Goal: Find specific page/section: Find specific page/section

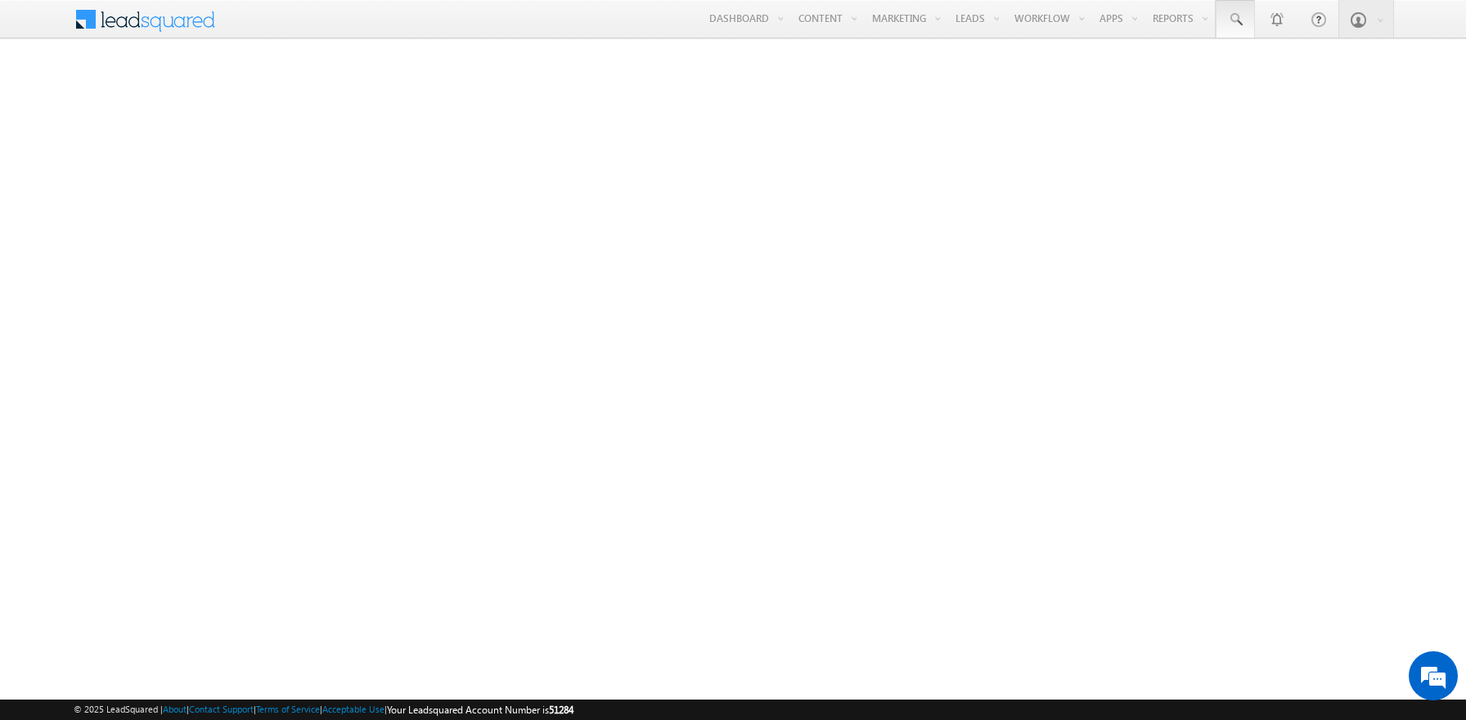
click at [1235, 20] on span at bounding box center [1235, 19] width 16 height 16
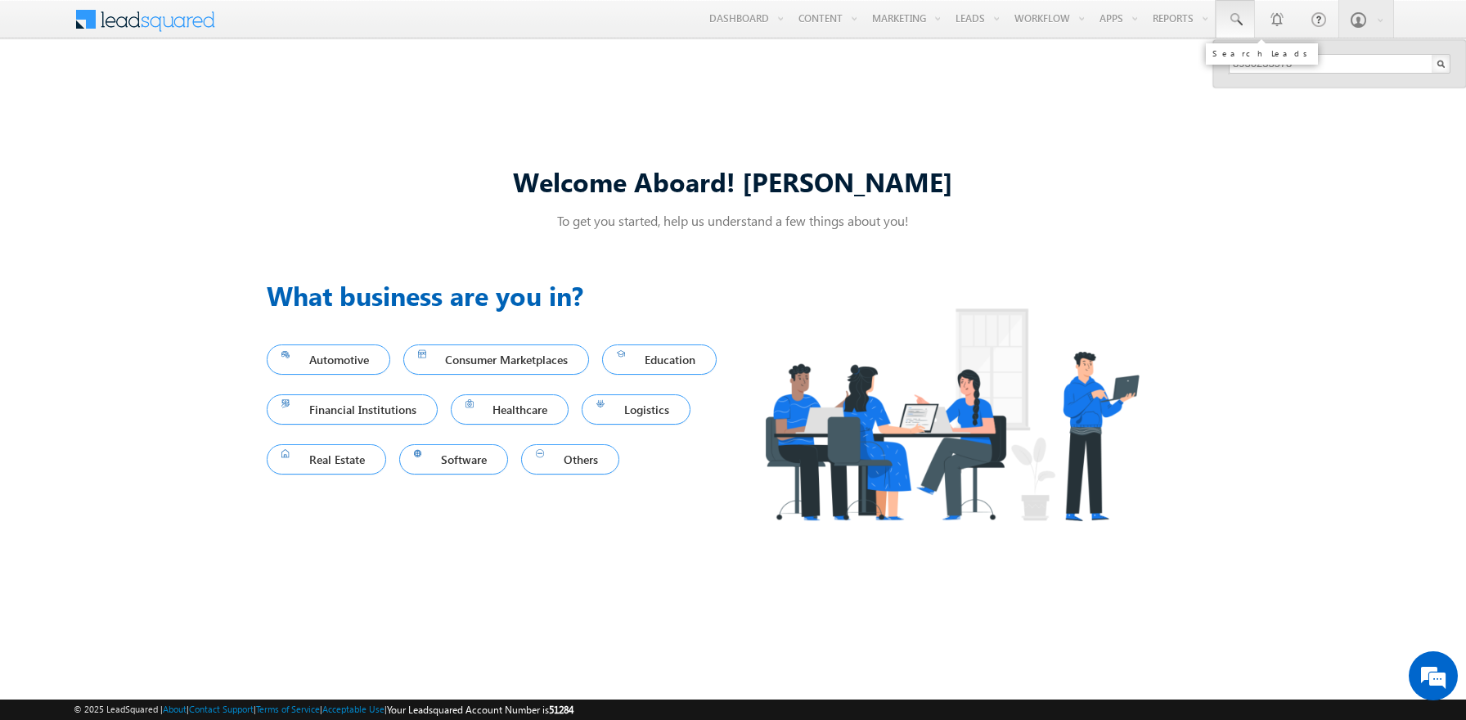
type input "8930233578"
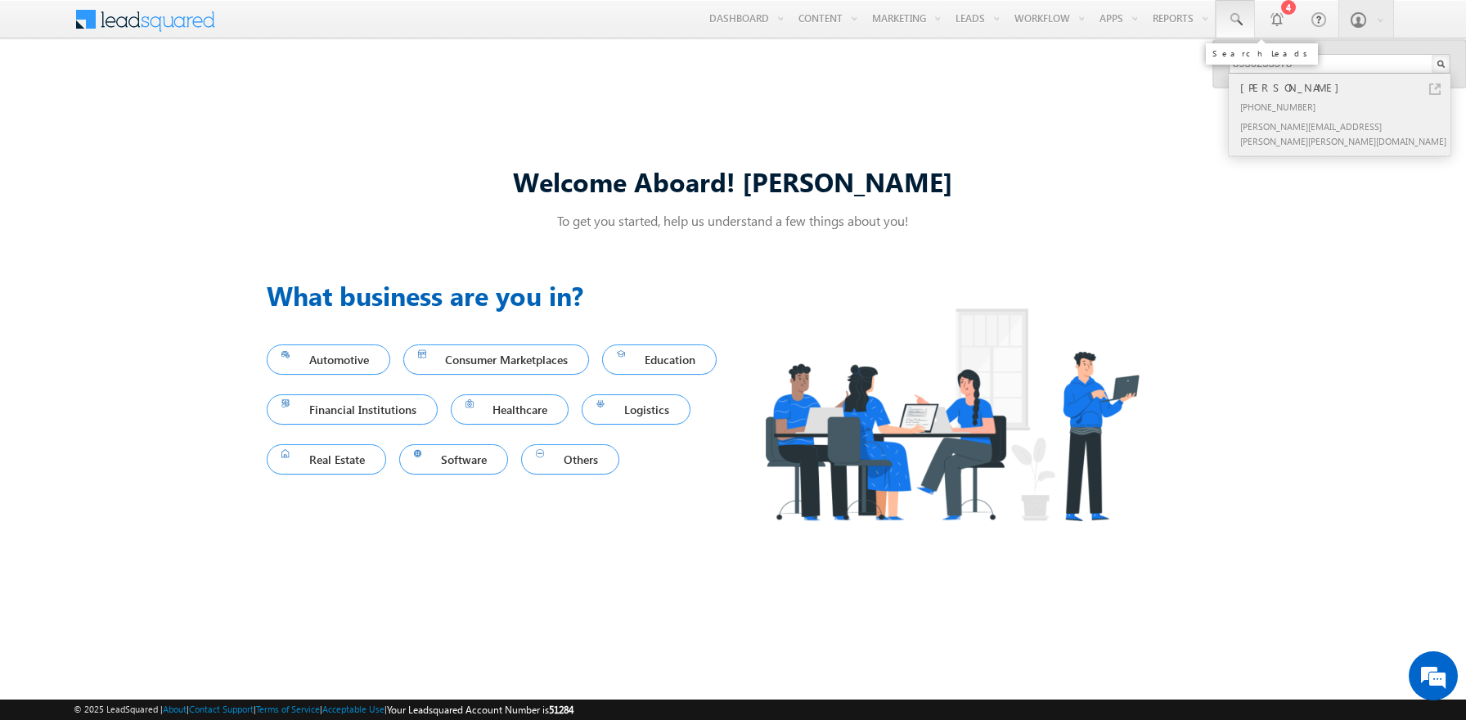
click at [1347, 88] on div "Navin Beier" at bounding box center [1346, 88] width 219 height 18
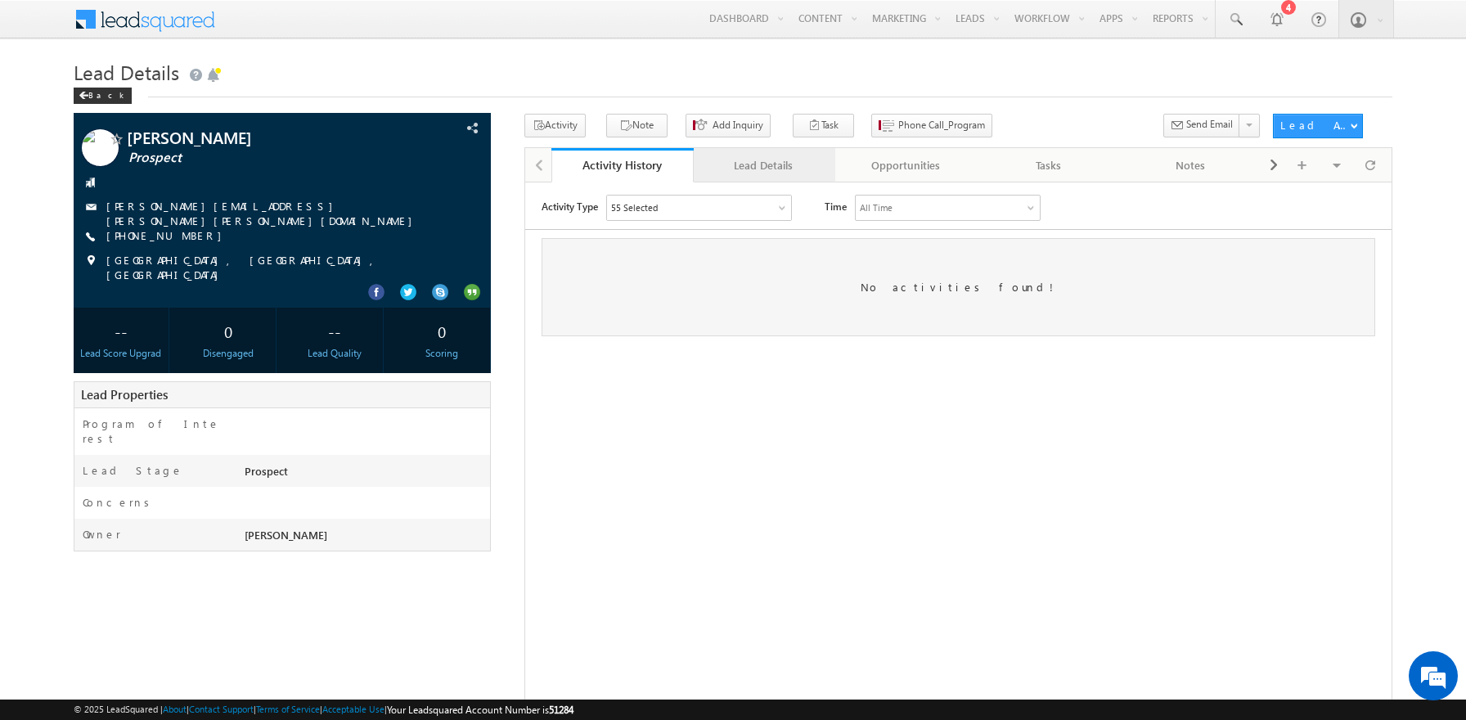
click at [763, 166] on div "Lead Details" at bounding box center [764, 165] width 115 height 20
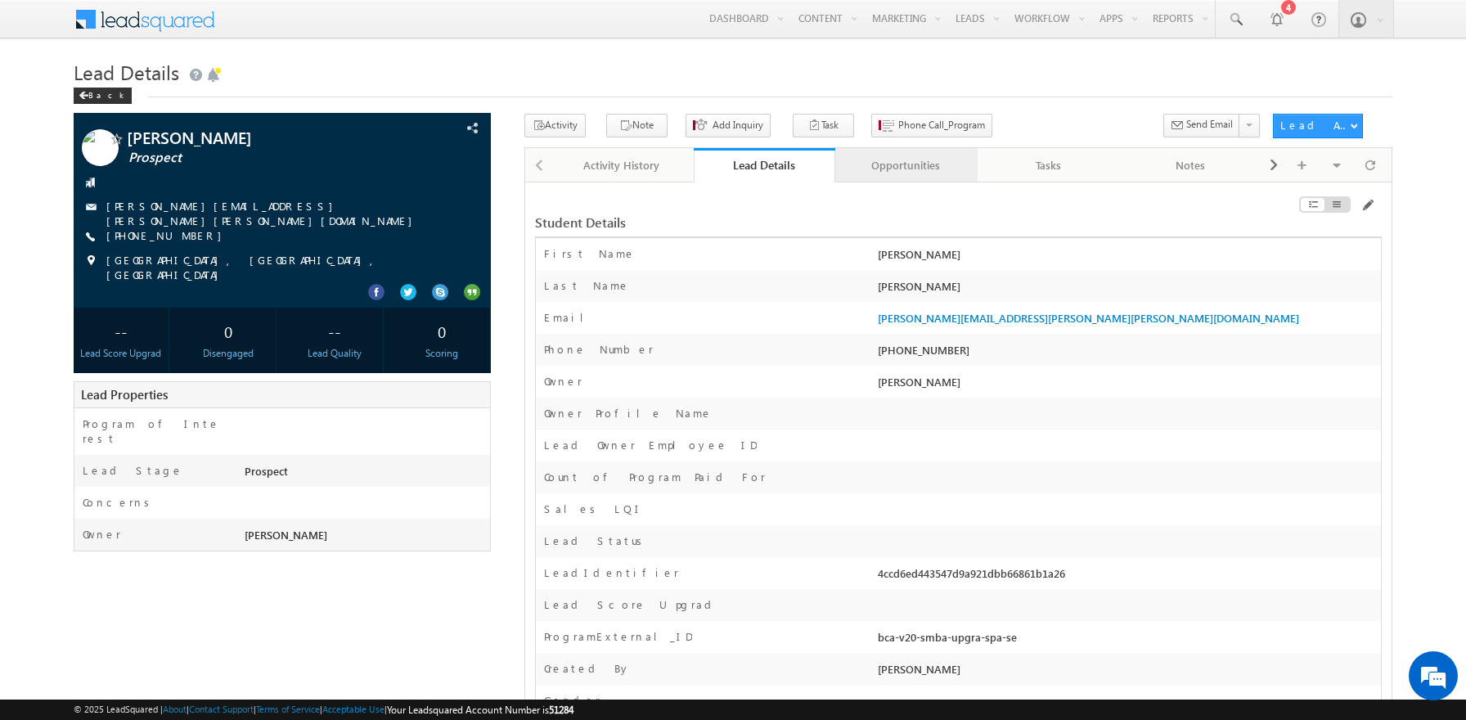
click at [906, 166] on div "Opportunities" at bounding box center [905, 165] width 115 height 20
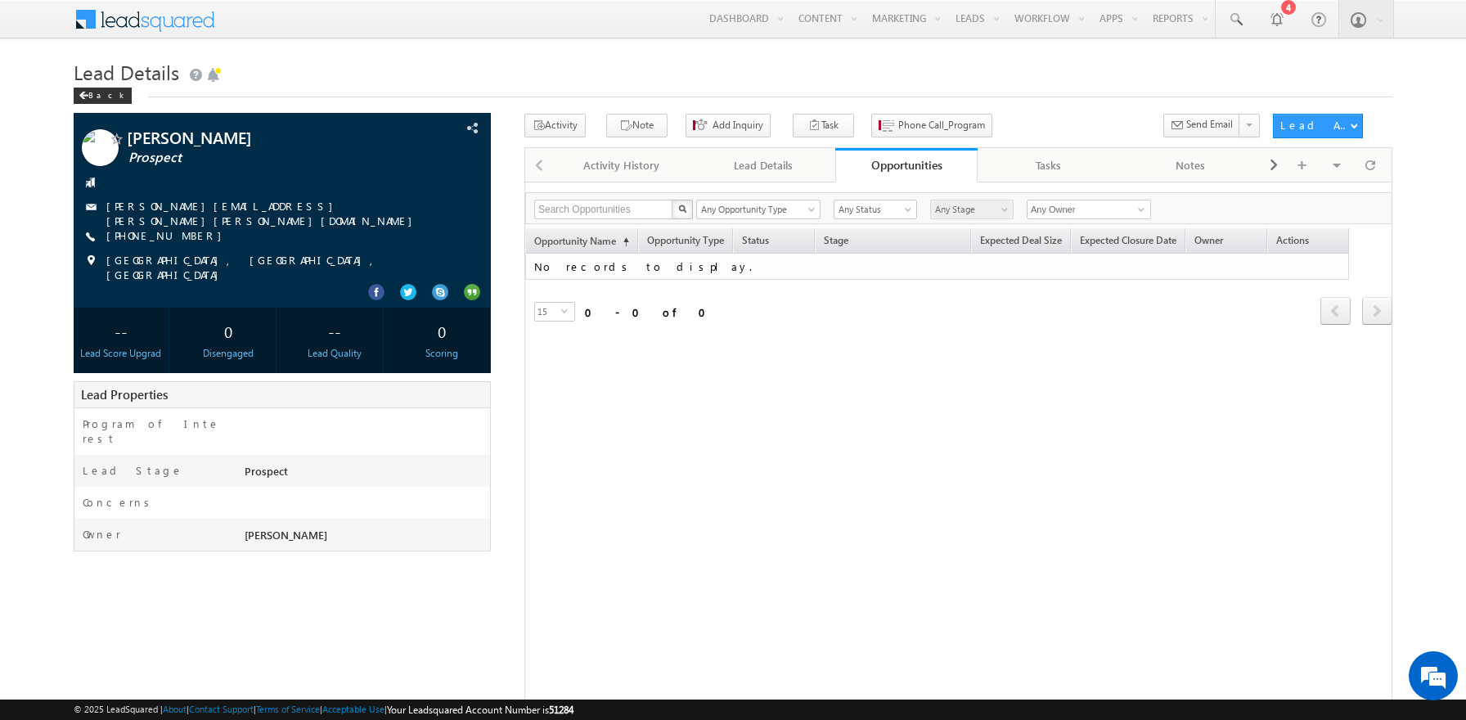
click at [155, 17] on span at bounding box center [156, 17] width 119 height 29
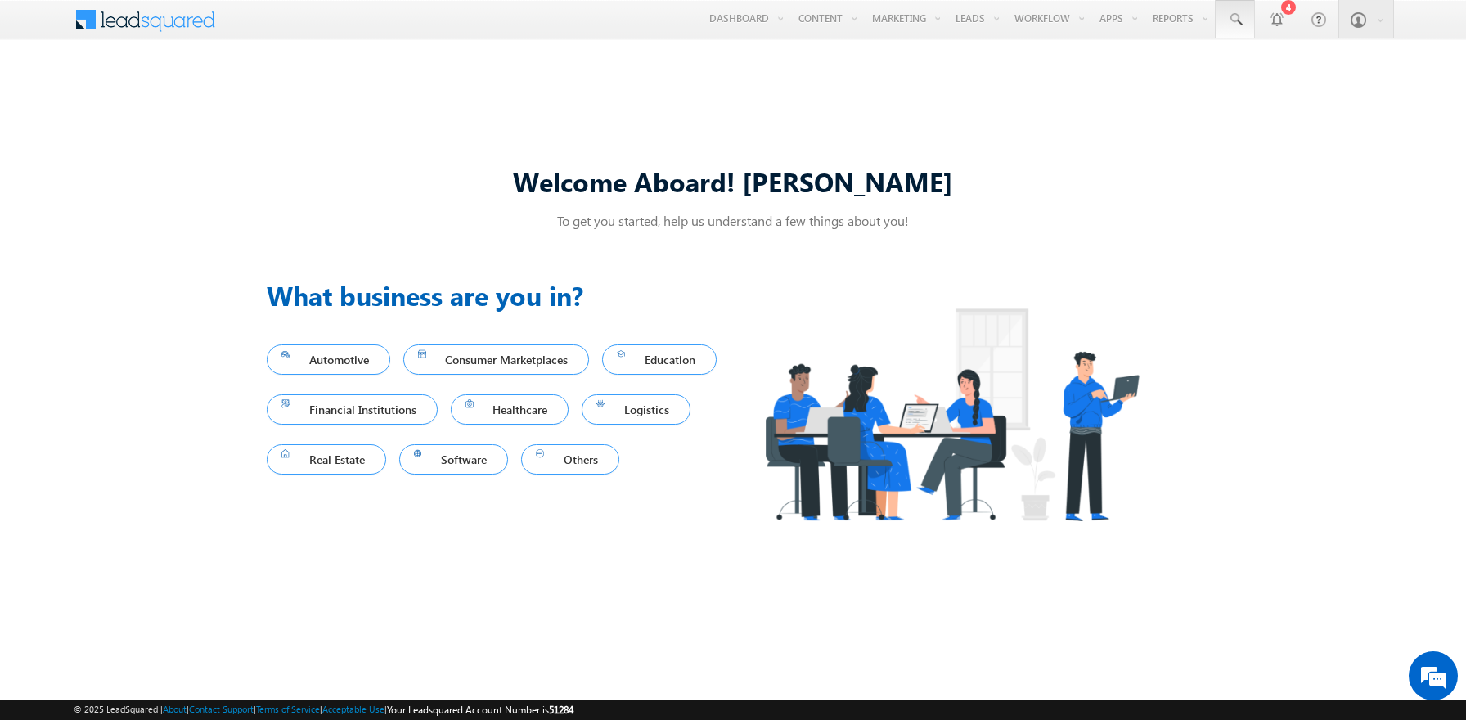
click at [1235, 20] on span at bounding box center [1235, 19] width 16 height 16
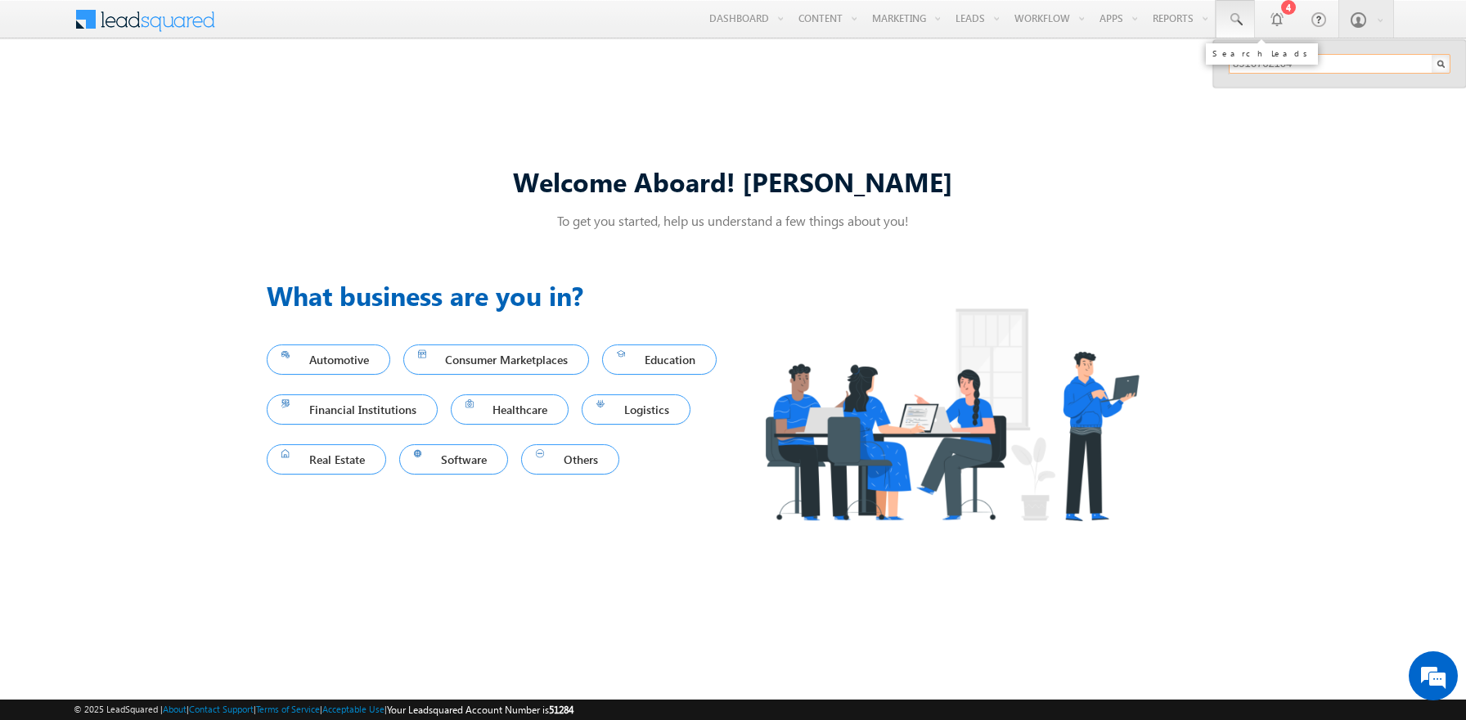
type input "8916762104"
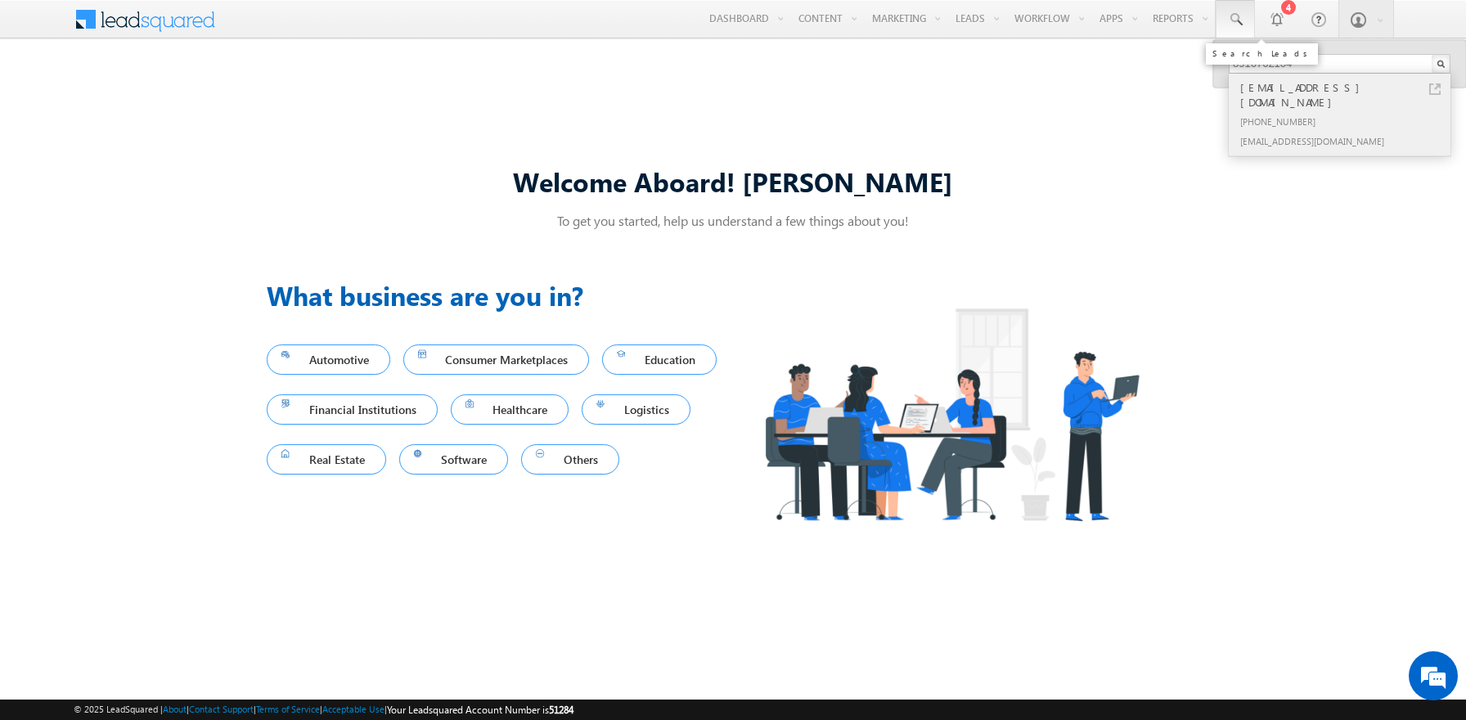
click at [1347, 111] on div "[PHONE_NUMBER]" at bounding box center [1346, 121] width 219 height 20
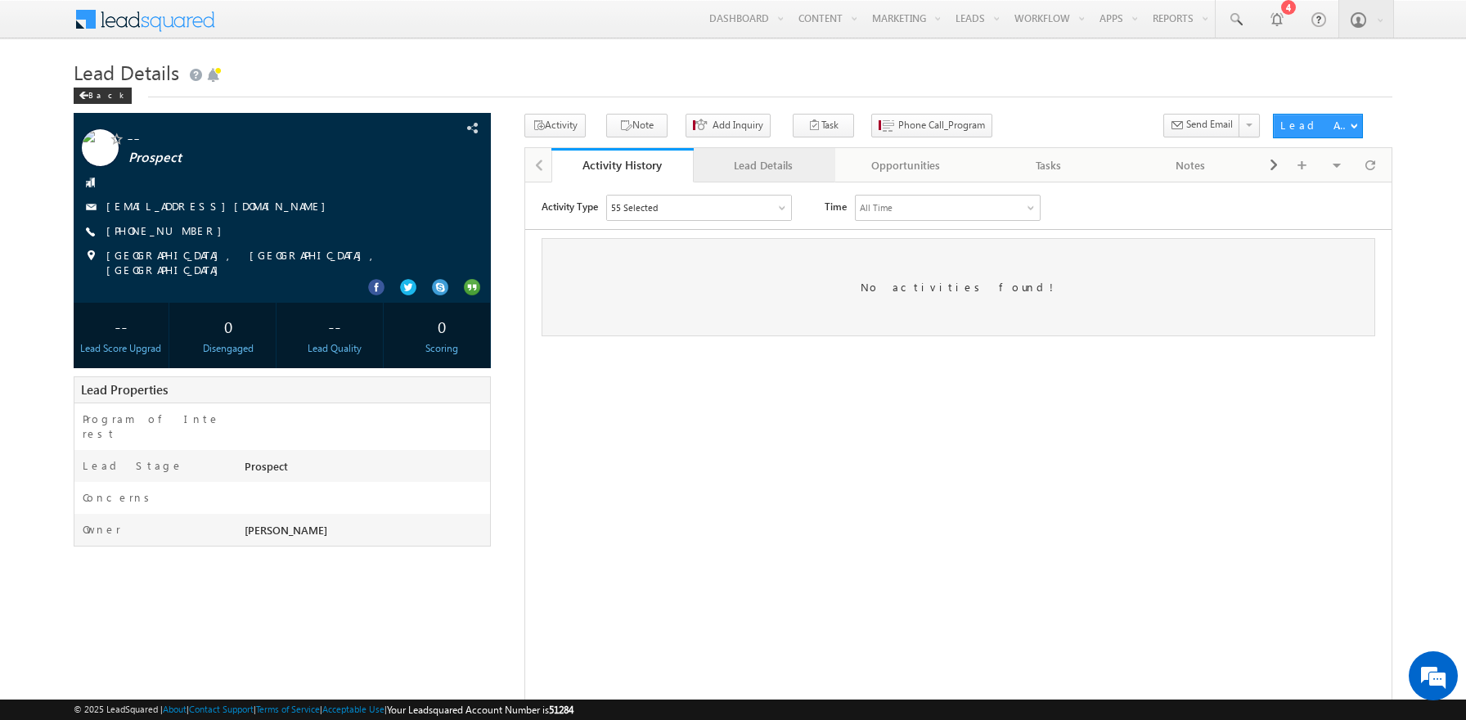
click at [763, 166] on div "Lead Details" at bounding box center [764, 165] width 115 height 20
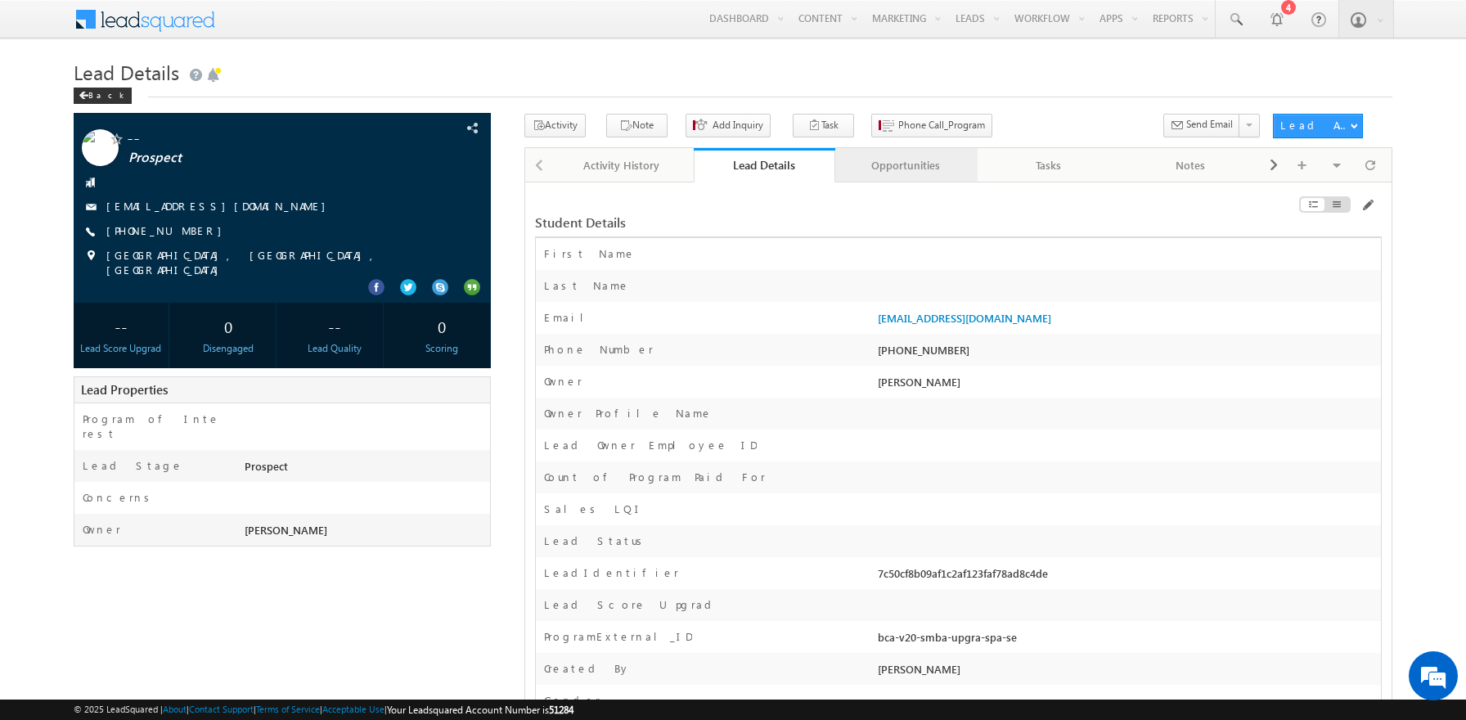
click at [906, 166] on div "Opportunities" at bounding box center [905, 165] width 115 height 20
